Goal: Find specific page/section

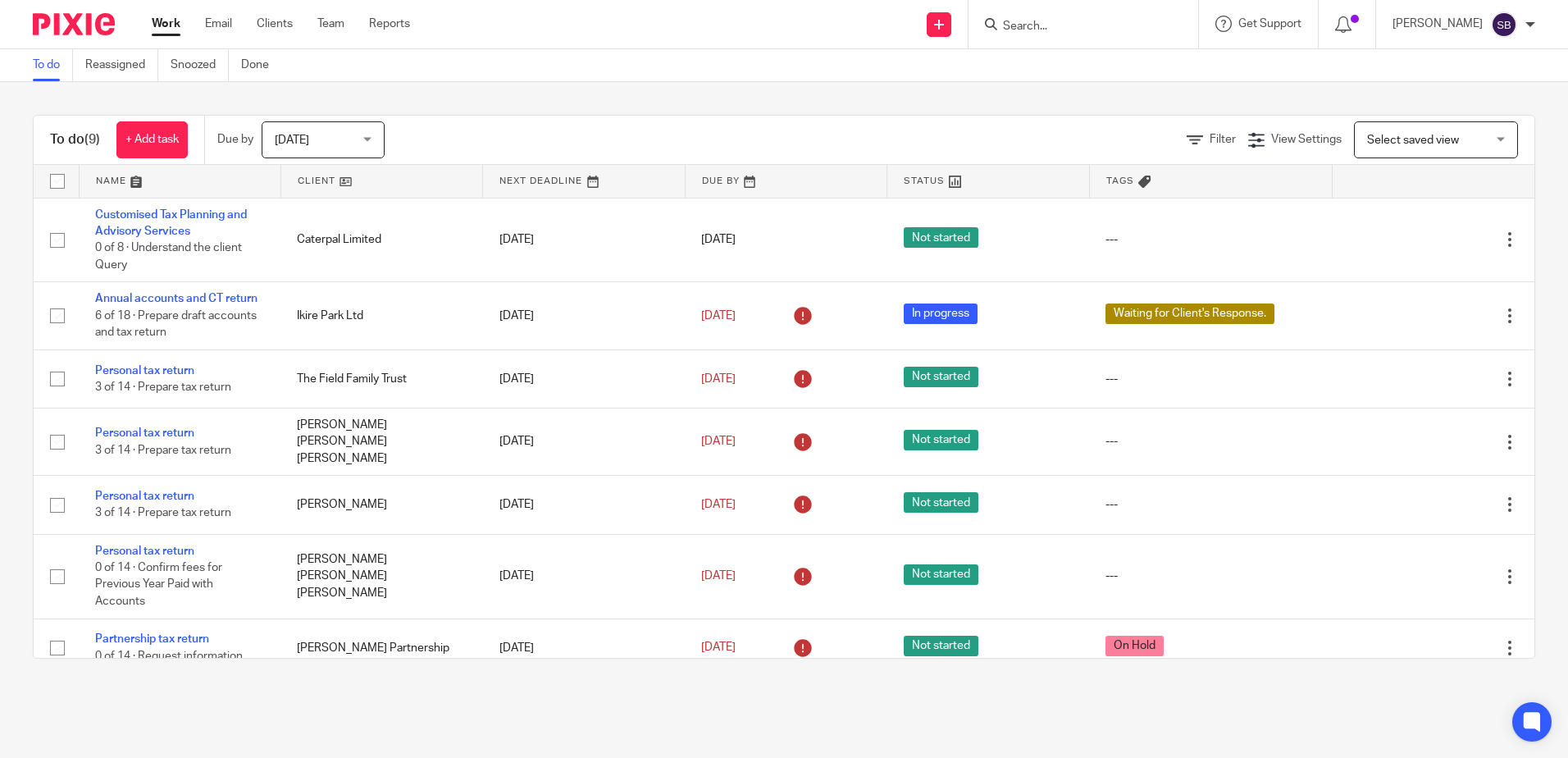
click at [1040, 31] on input "Search" at bounding box center [1075, 27] width 148 height 14
type input "a"
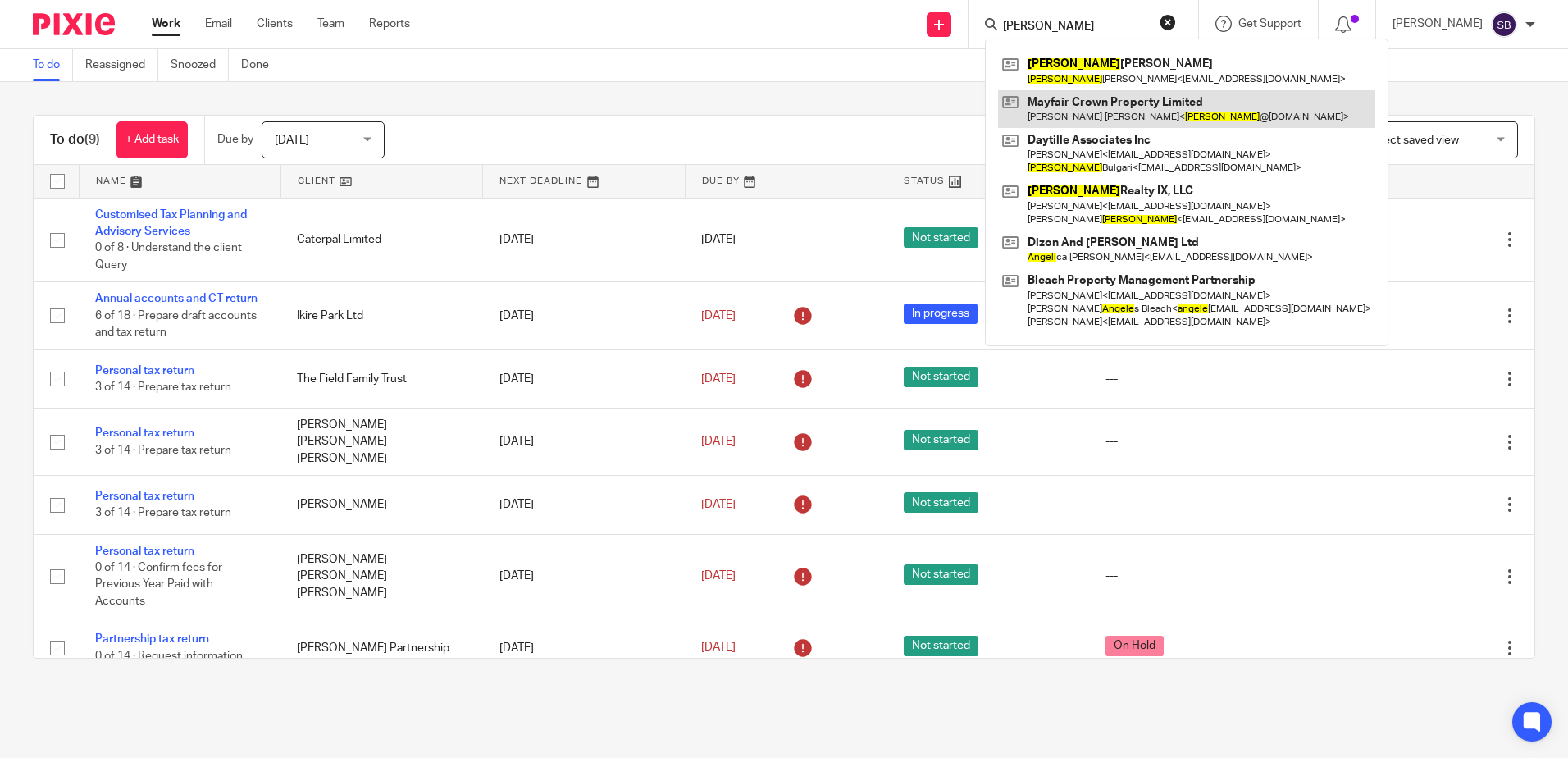
type input "[PERSON_NAME]"
click at [1121, 120] on link at bounding box center [1186, 110] width 378 height 38
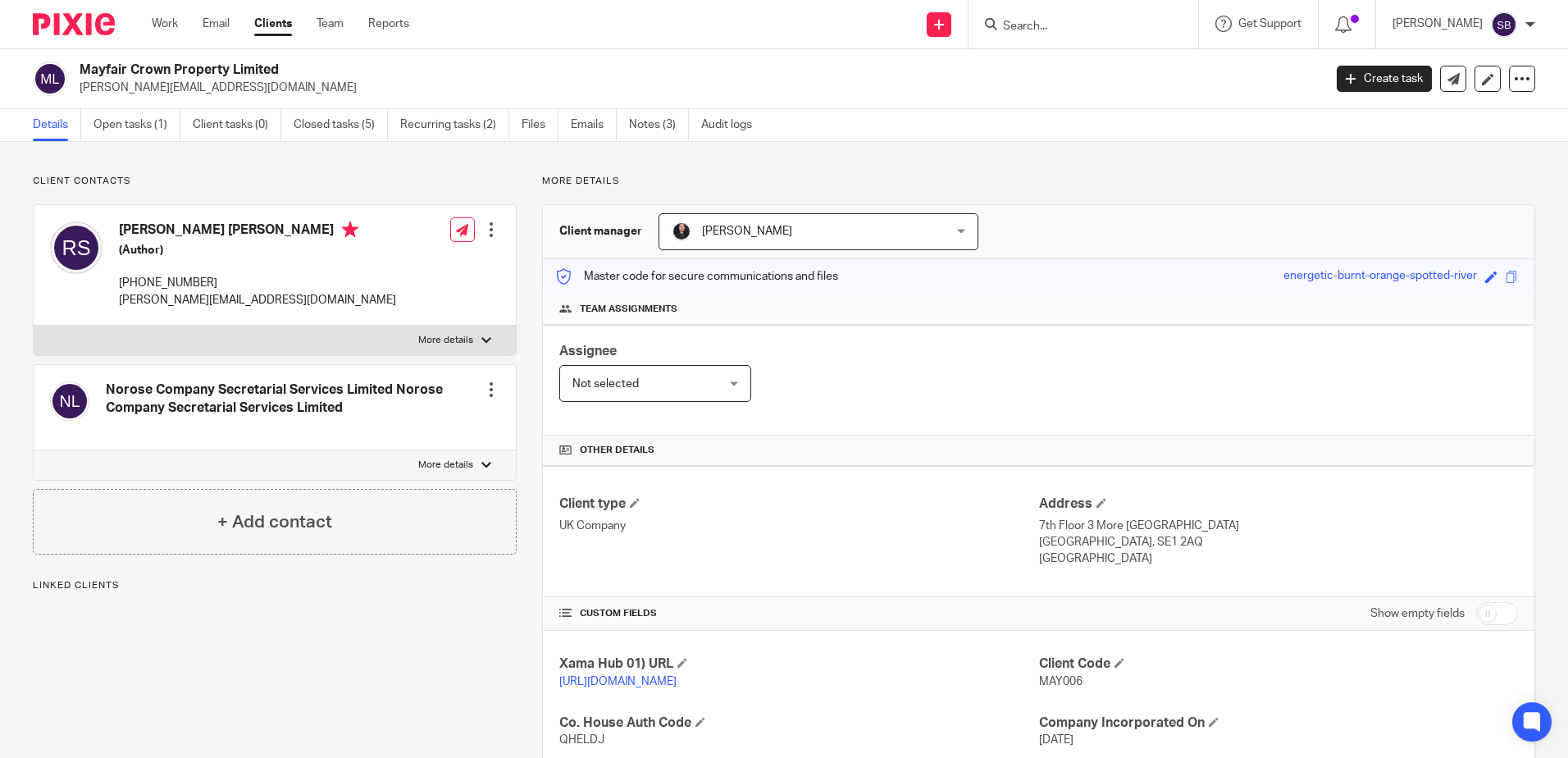
click at [167, 278] on p "[PHONE_NUMBER]" at bounding box center [257, 283] width 277 height 16
drag, startPoint x: 167, startPoint y: 278, endPoint x: 186, endPoint y: 330, distance: 55.4
click at [188, 338] on label "More details" at bounding box center [274, 341] width 483 height 30
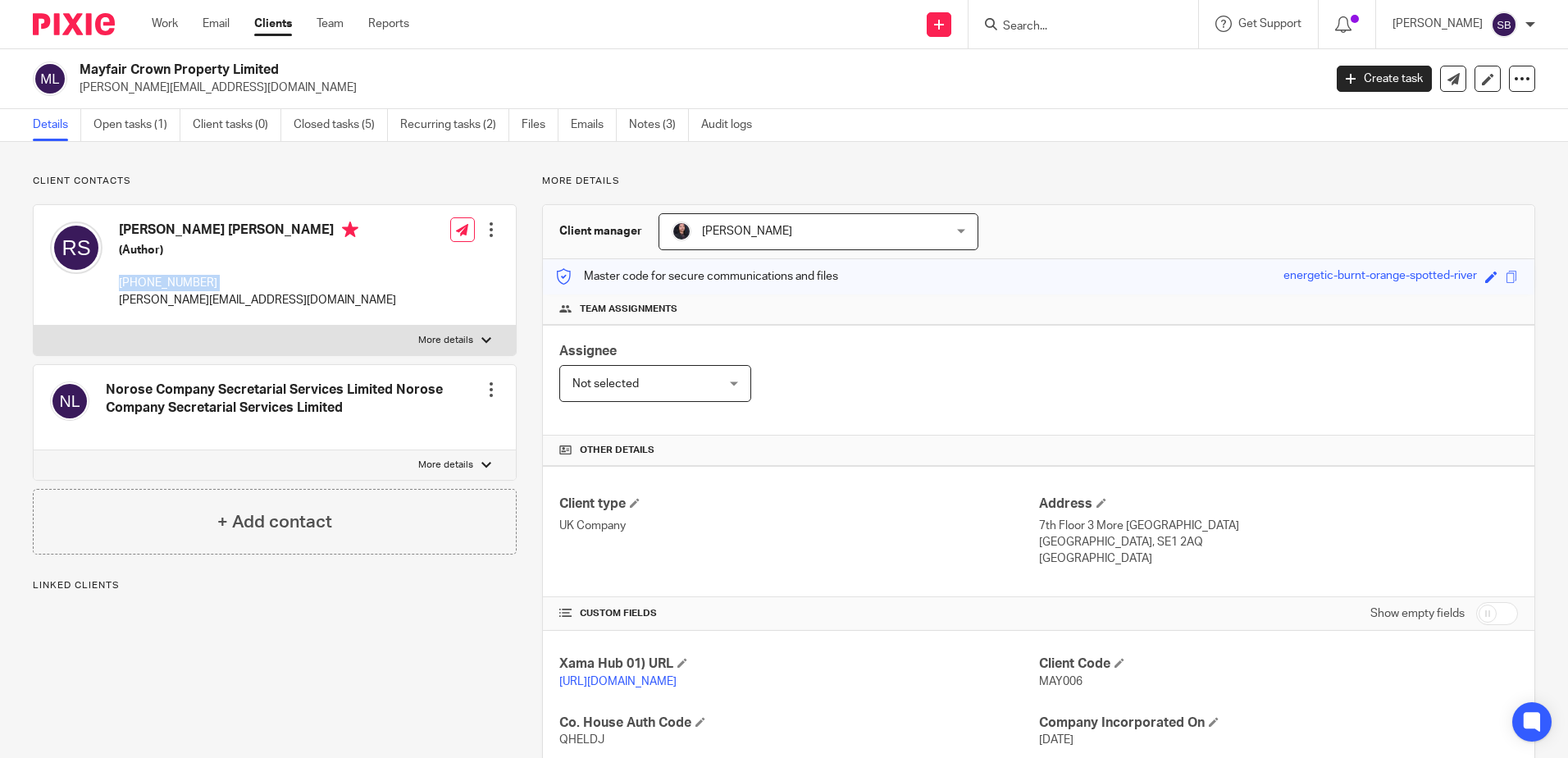
click at [33, 326] on input "More details" at bounding box center [33, 325] width 1 height 1
checkbox input "true"
